Goal: Transaction & Acquisition: Register for event/course

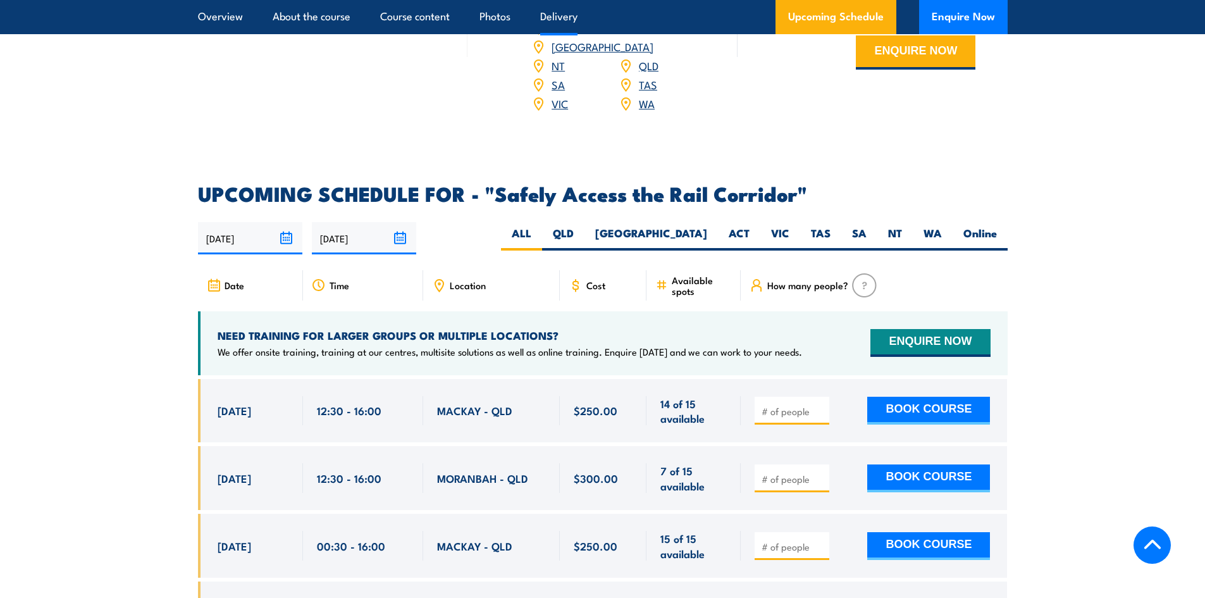
scroll to position [1743, 0]
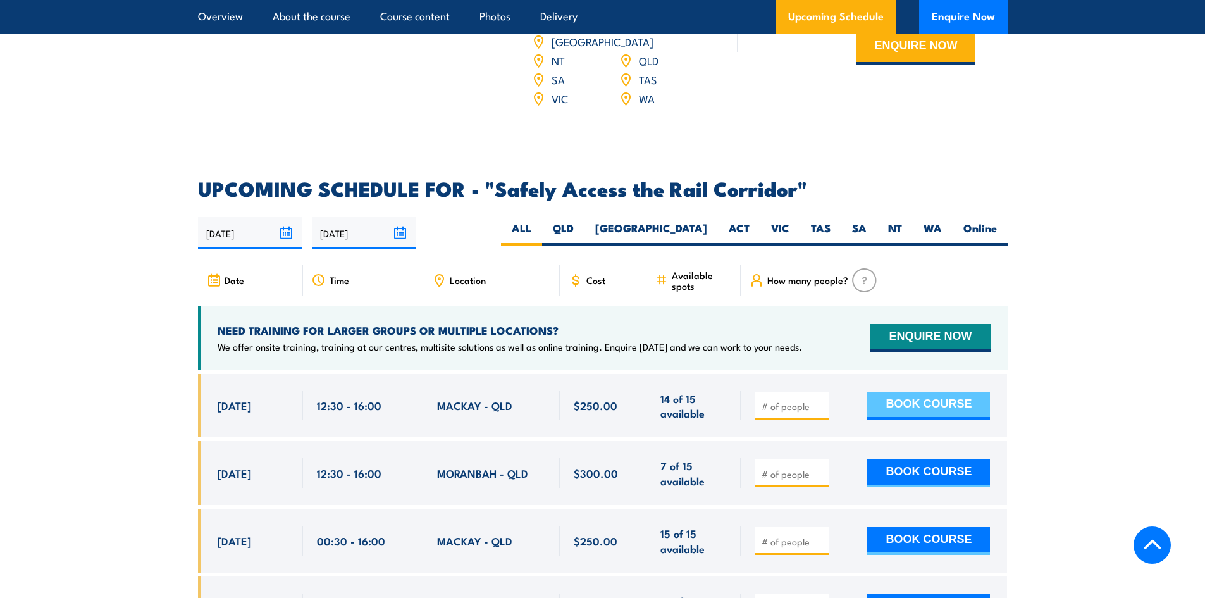
click at [800, 370] on button "BOOK COURSE" at bounding box center [929, 406] width 123 height 28
click at [795, 370] on input "number" at bounding box center [793, 406] width 63 height 13
type input "1"
click at [800, 370] on button "BOOK COURSE" at bounding box center [929, 406] width 123 height 28
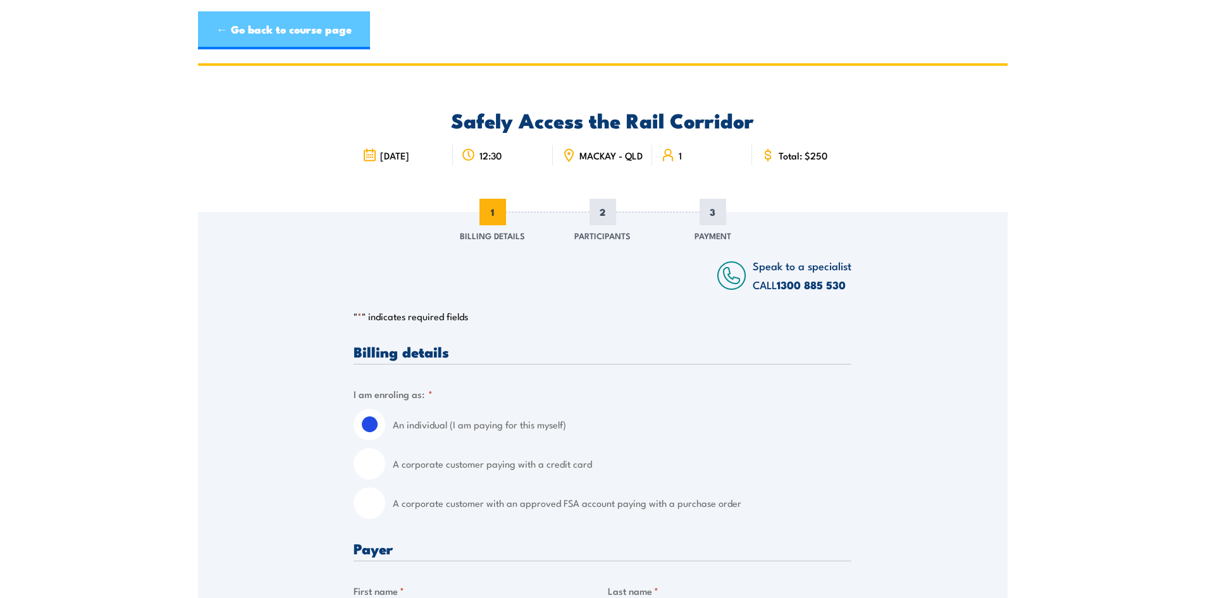
click at [321, 34] on link "← Go back to course page" at bounding box center [284, 30] width 172 height 38
